Goal: Check status

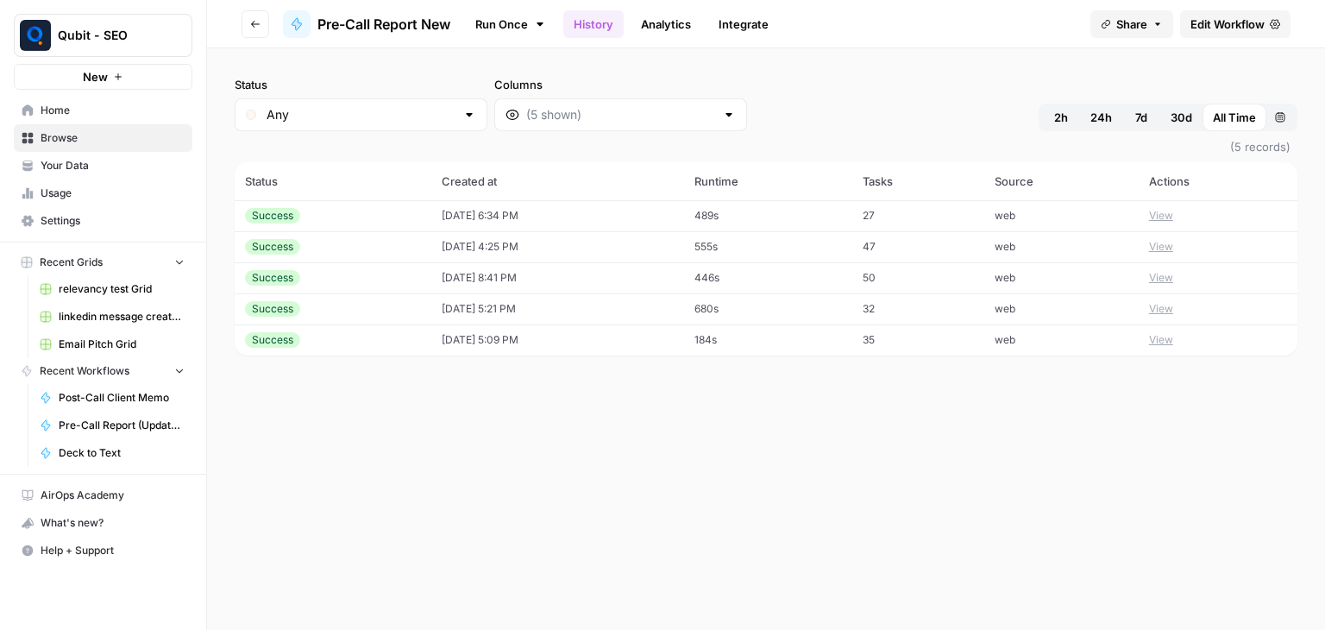
click at [535, 211] on td "08/27/25 at 6:34 PM" at bounding box center [557, 215] width 253 height 31
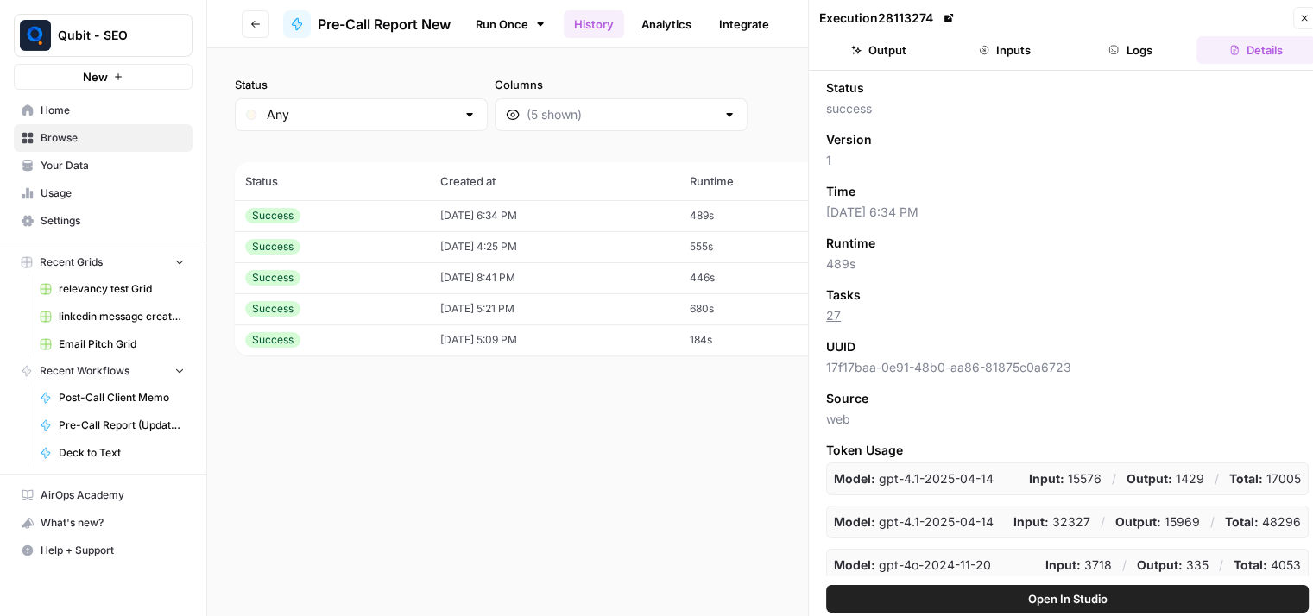
click at [908, 47] on button "Output" at bounding box center [878, 50] width 119 height 28
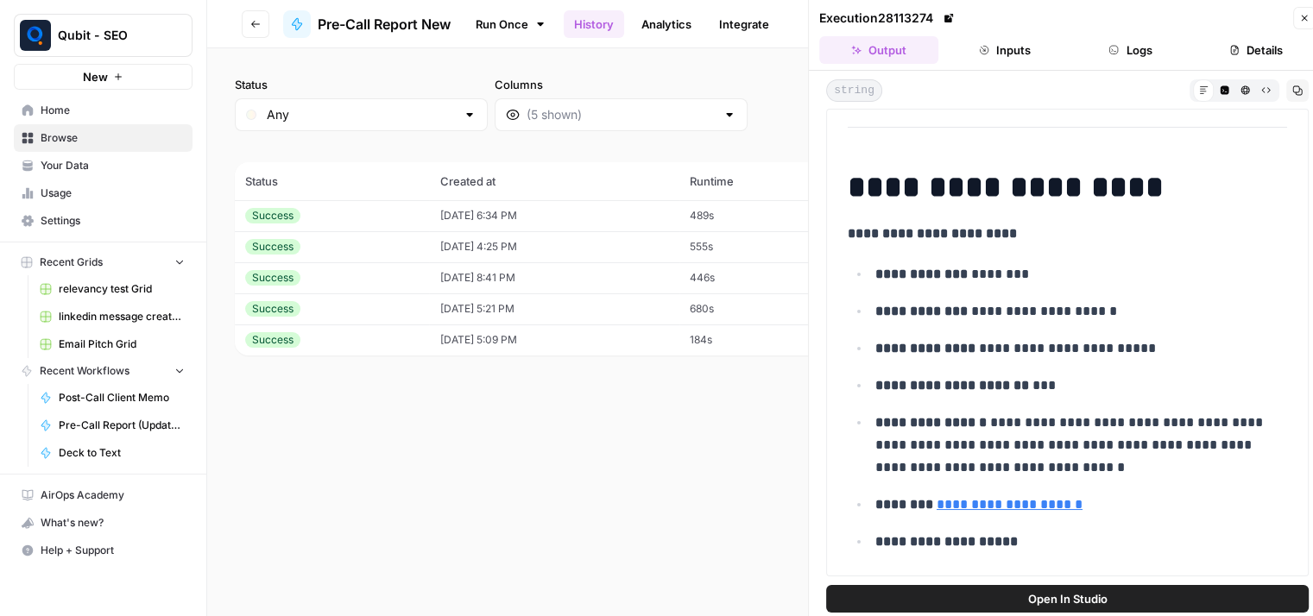
click at [1011, 58] on button "Inputs" at bounding box center [1004, 50] width 119 height 28
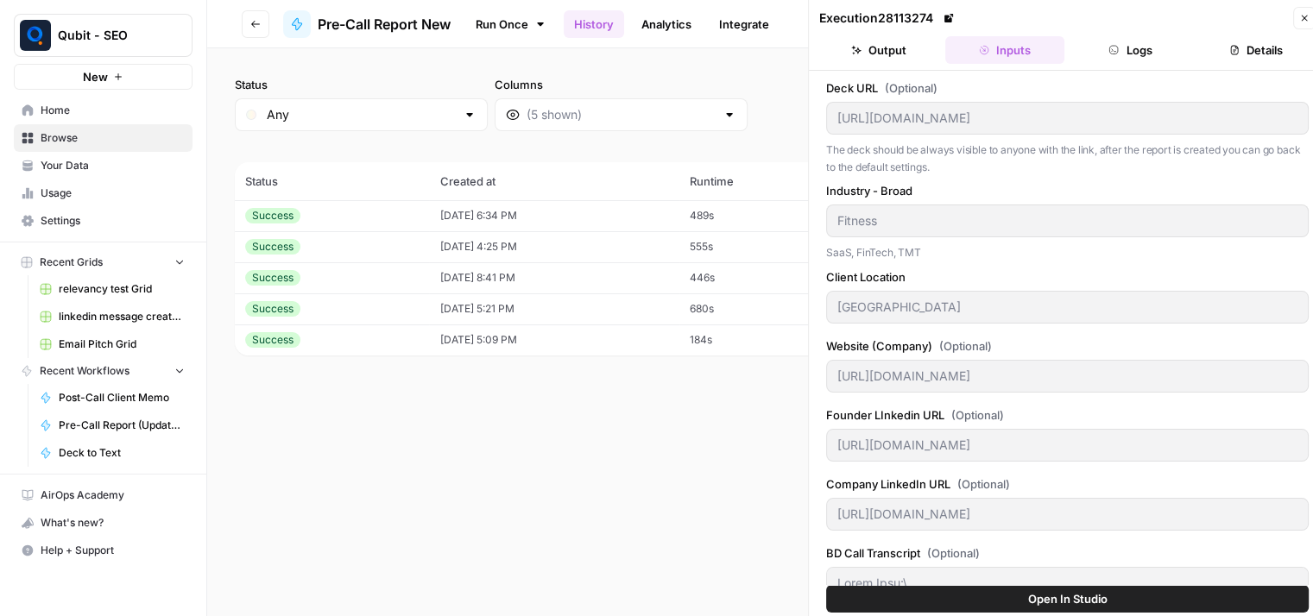
click at [1150, 53] on button "Logs" at bounding box center [1130, 50] width 119 height 28
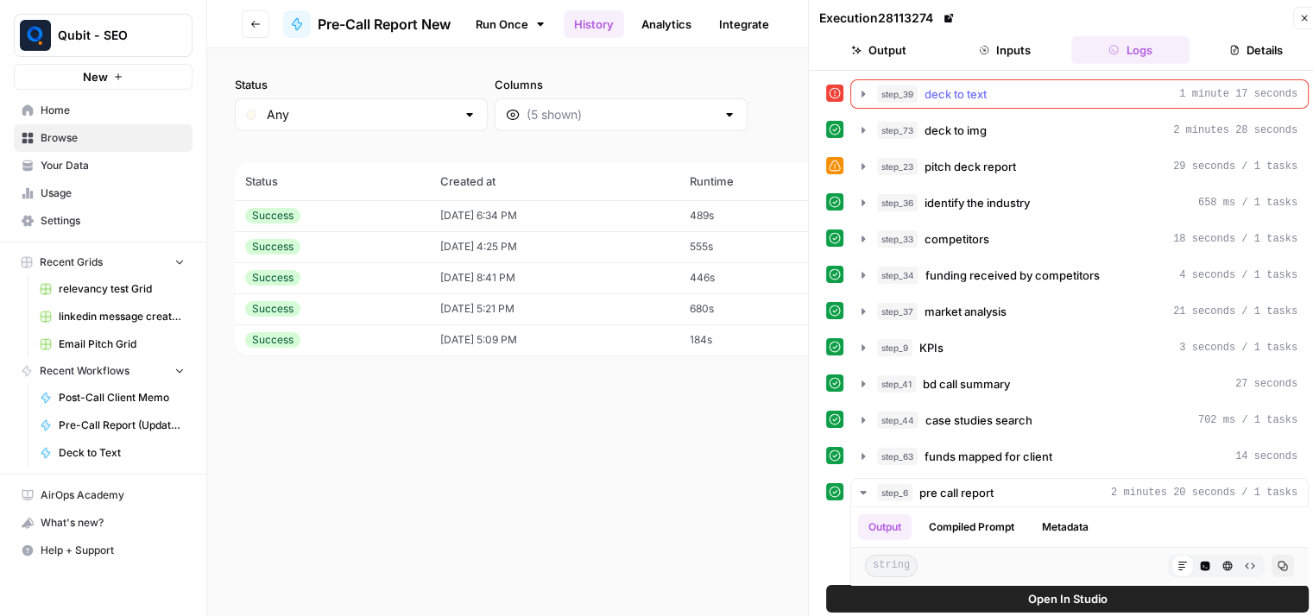
click at [870, 96] on button "step_39 deck to text 1 minute 17 seconds" at bounding box center [1079, 94] width 456 height 28
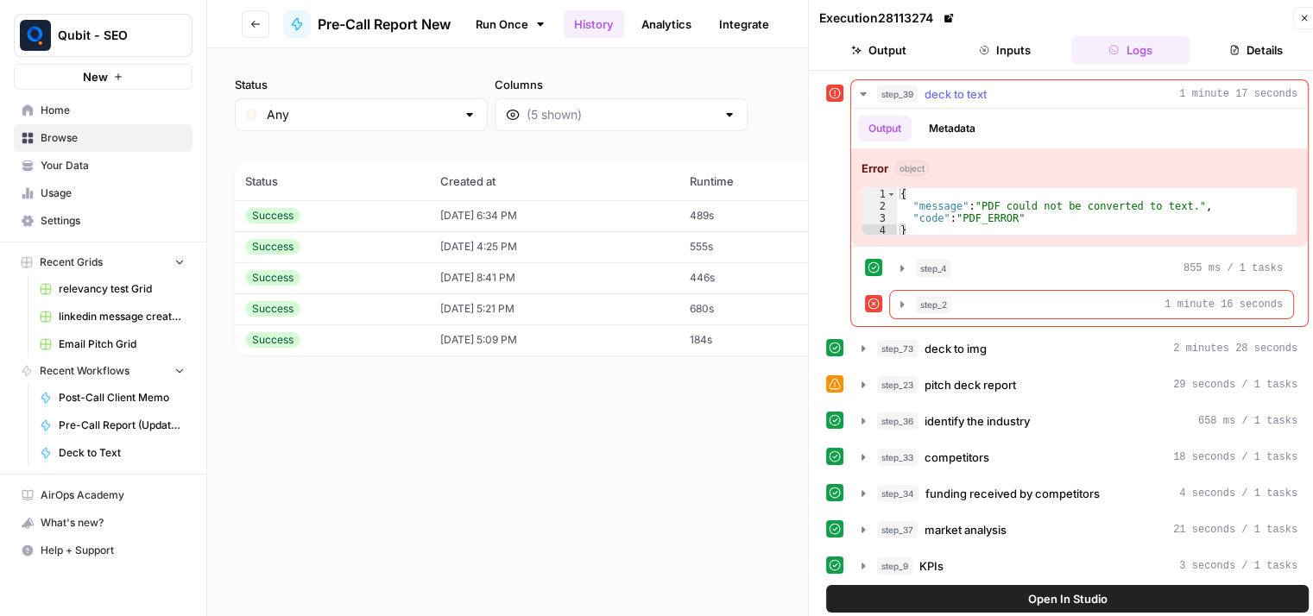
click at [870, 96] on button "step_39 deck to text 1 minute 17 seconds" at bounding box center [1079, 94] width 456 height 28
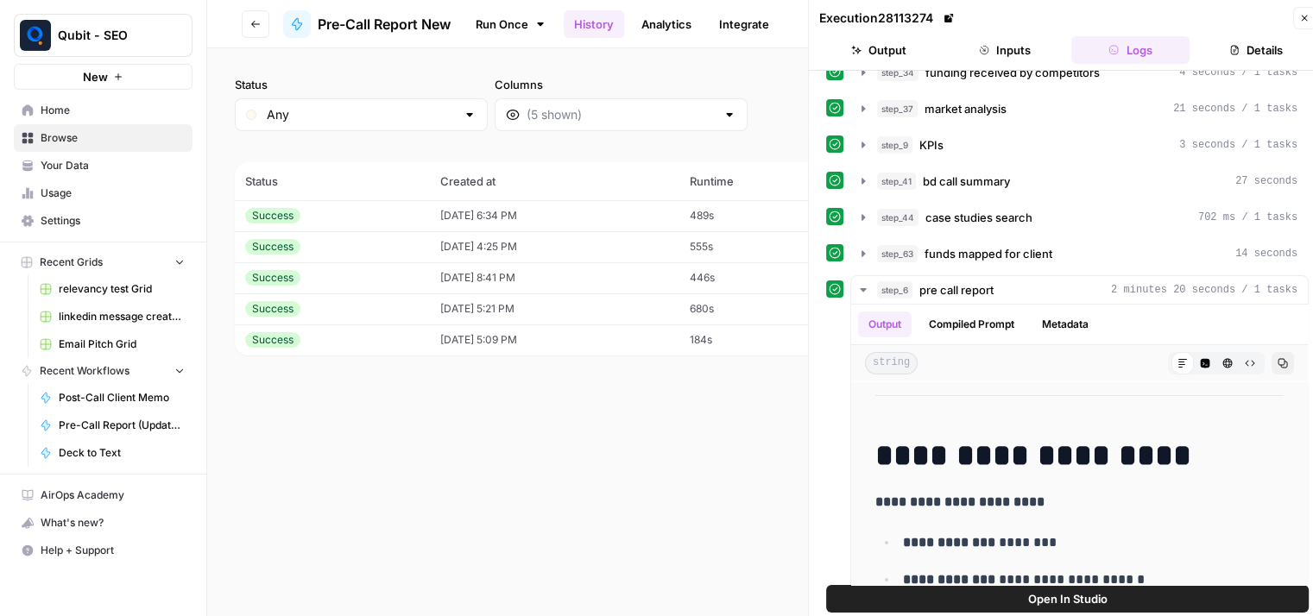
scroll to position [13, 0]
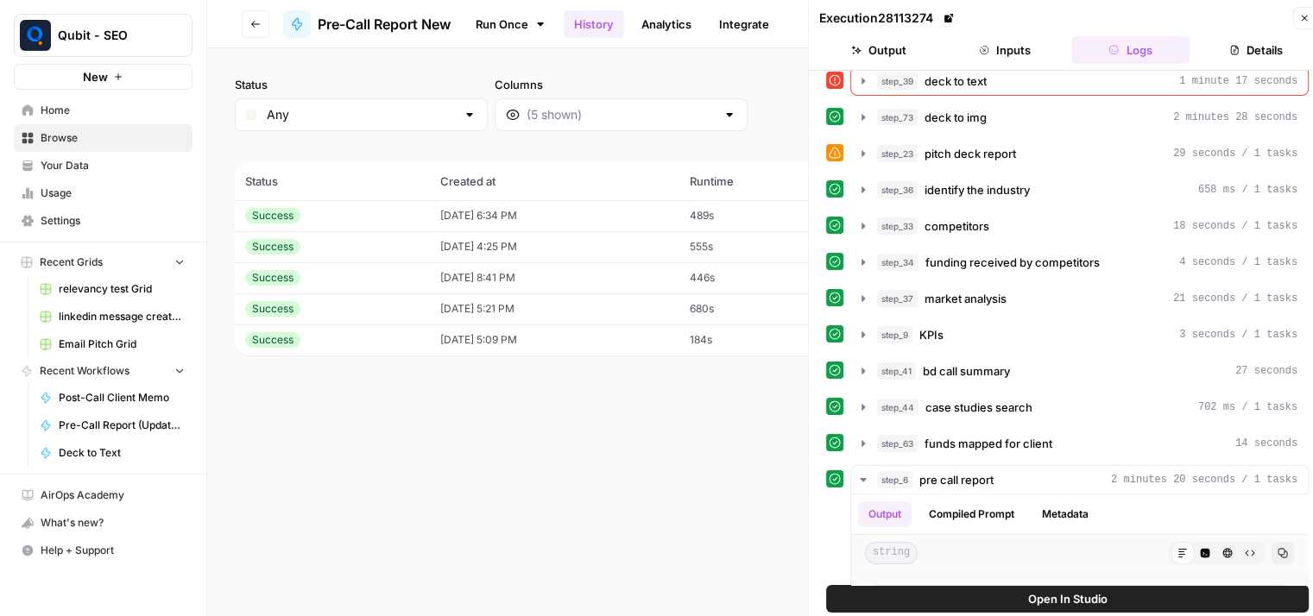
click at [919, 46] on button "Output" at bounding box center [878, 50] width 119 height 28
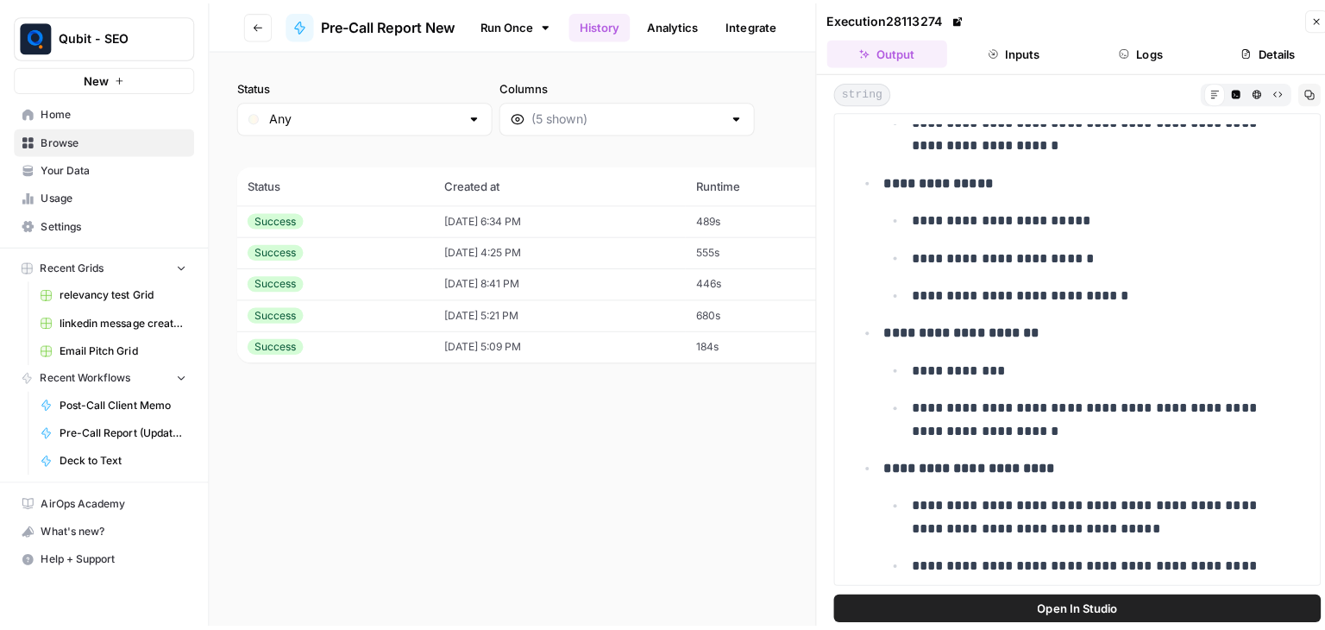
scroll to position [3624, 0]
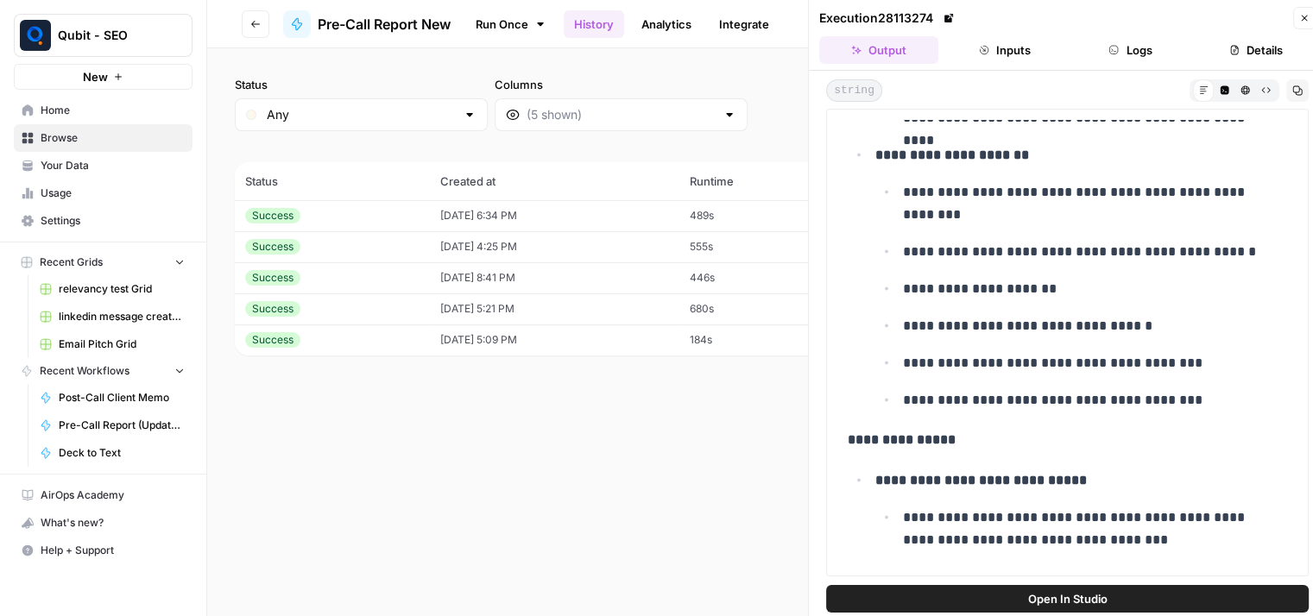
click at [1306, 14] on icon "button" at bounding box center [1304, 18] width 10 height 10
